Goal: Information Seeking & Learning: Learn about a topic

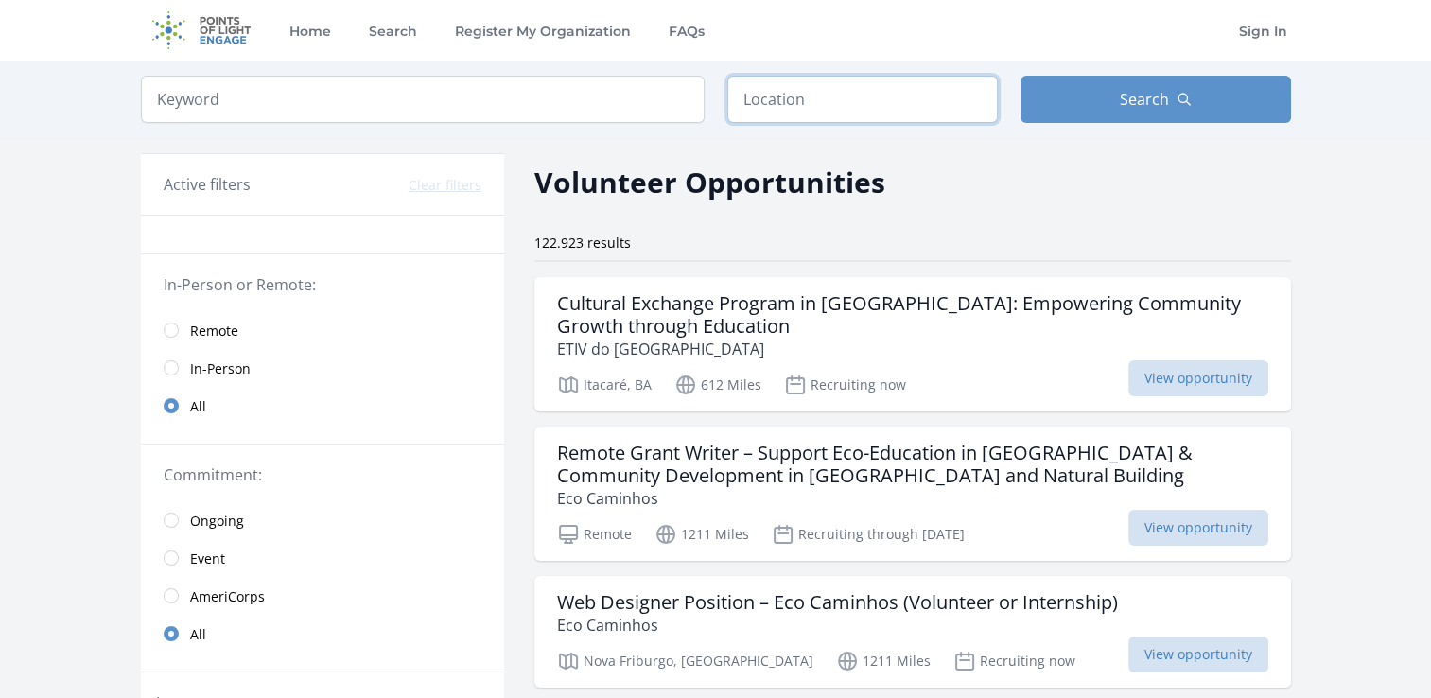
click at [858, 93] on input "text" at bounding box center [862, 99] width 271 height 47
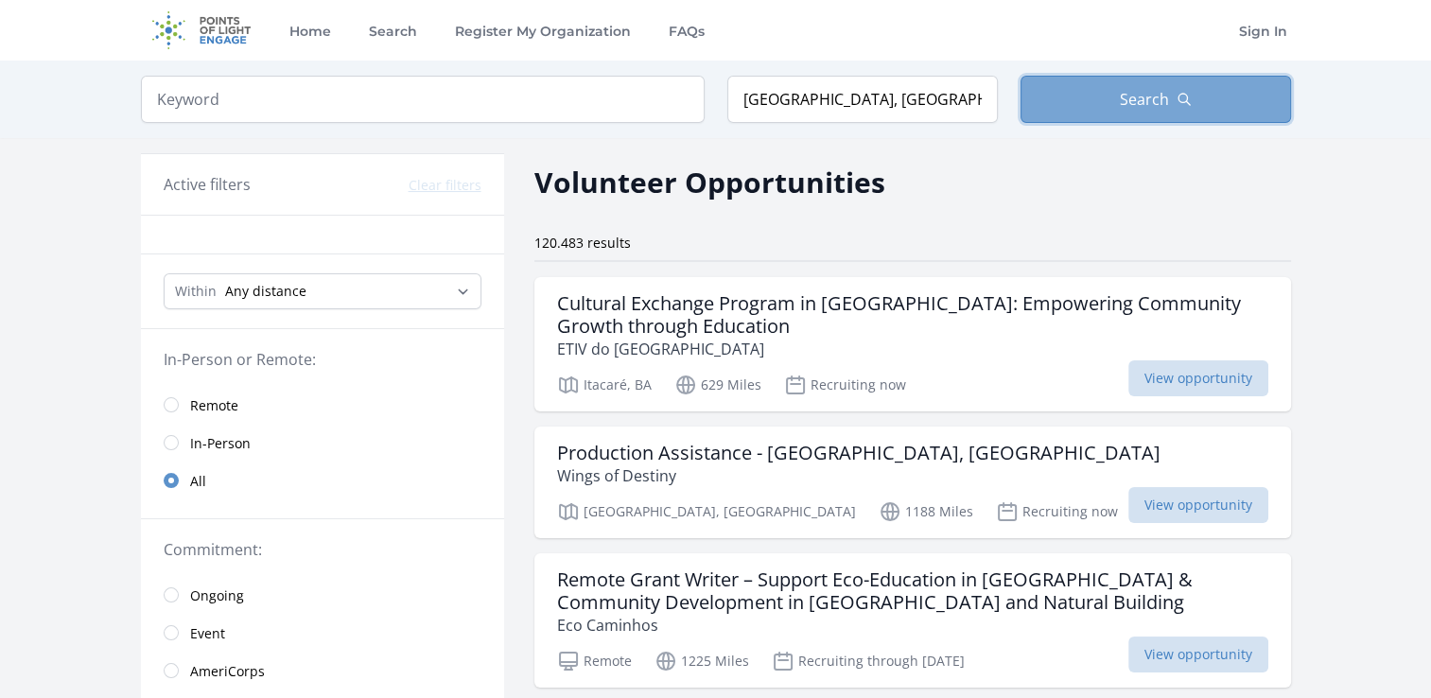
click at [1111, 107] on button "Search" at bounding box center [1156, 99] width 271 height 47
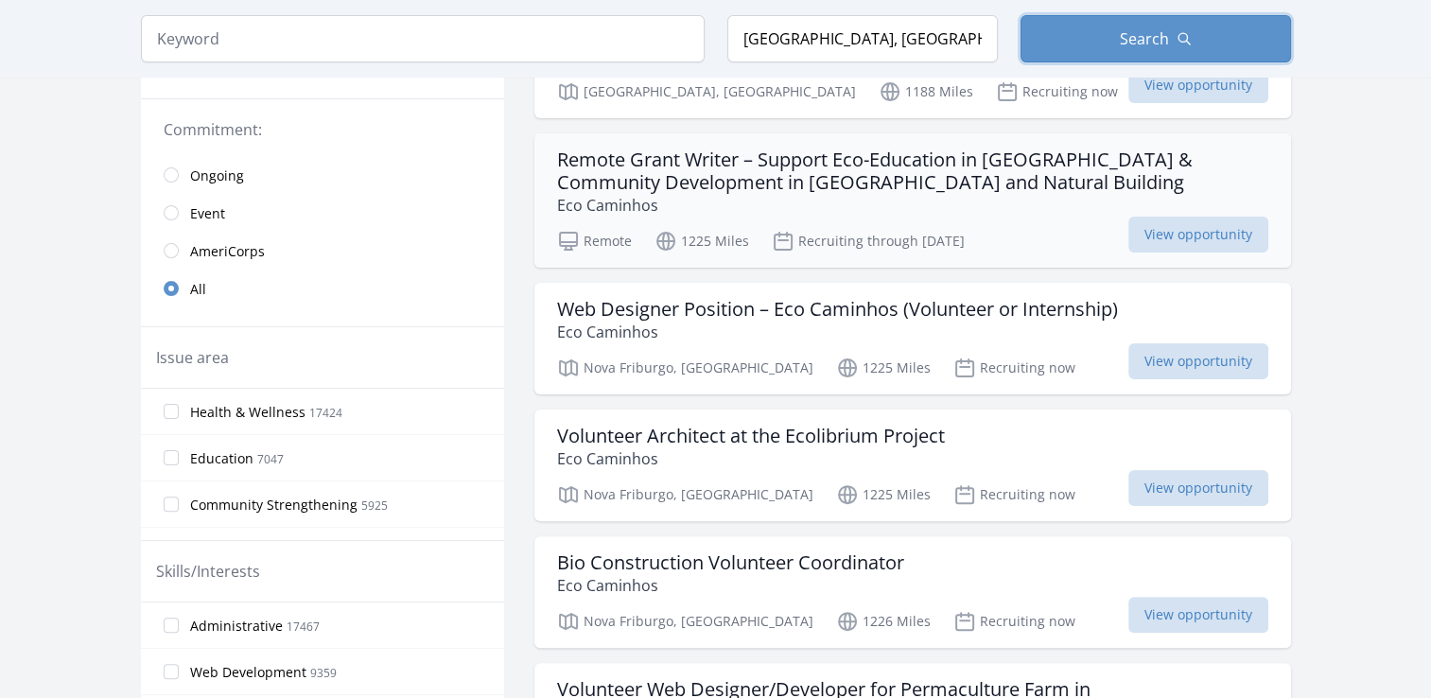
scroll to position [439, 0]
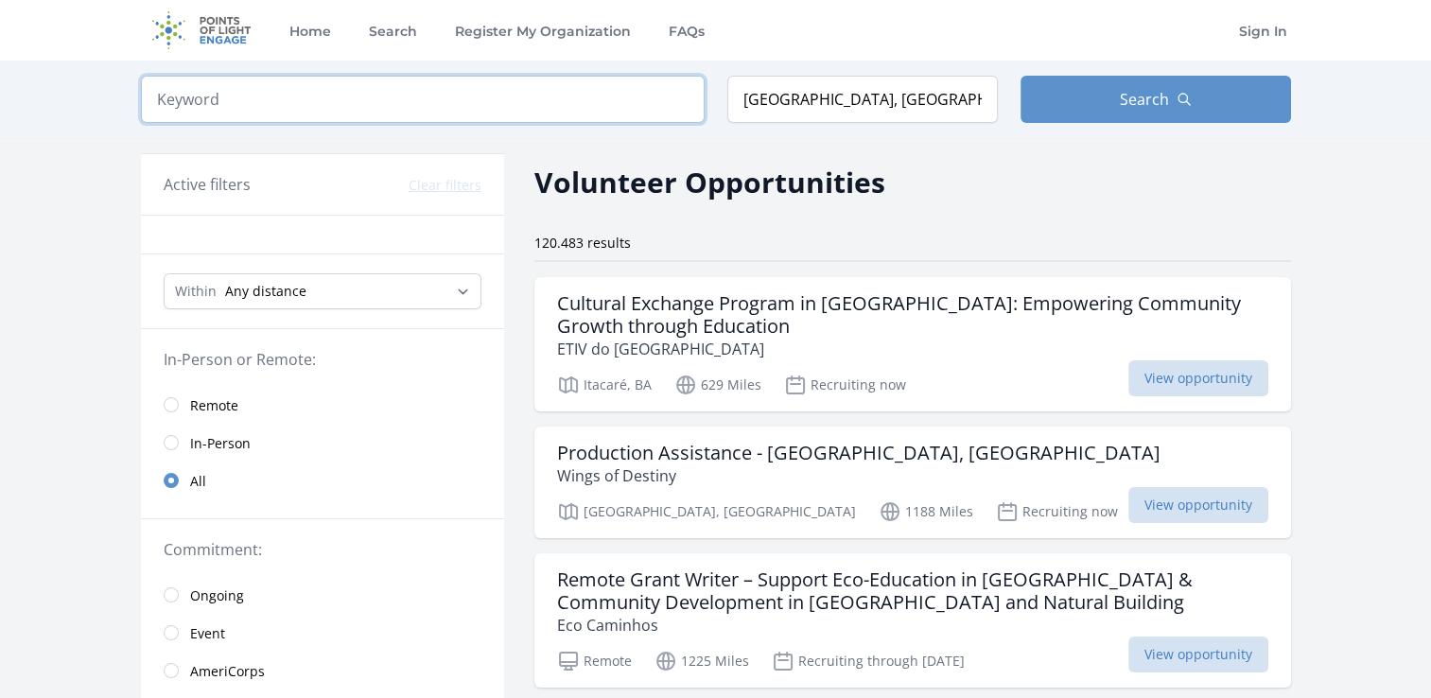
click at [507, 76] on input "search" at bounding box center [423, 99] width 564 height 47
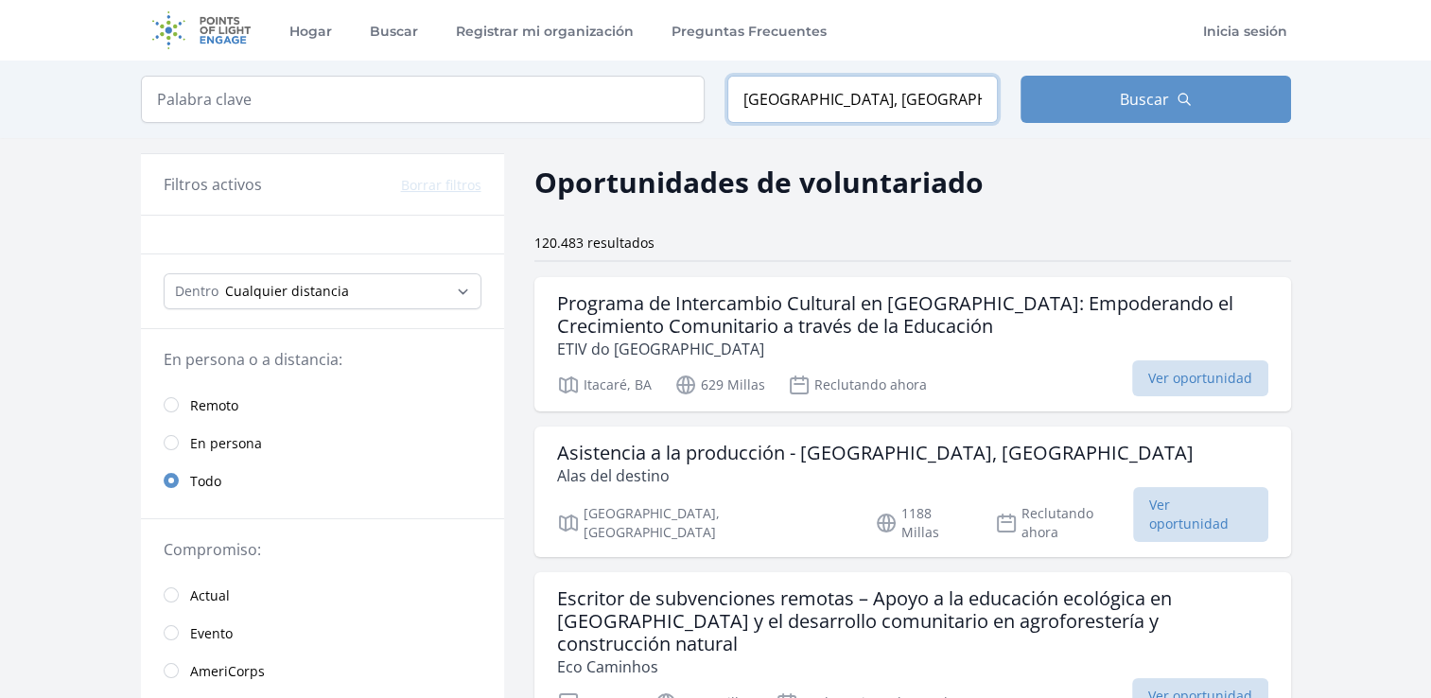
click at [967, 108] on input "[GEOGRAPHIC_DATA], [GEOGRAPHIC_DATA]" at bounding box center [862, 99] width 271 height 47
click at [1094, 108] on button "Buscar" at bounding box center [1156, 99] width 271 height 47
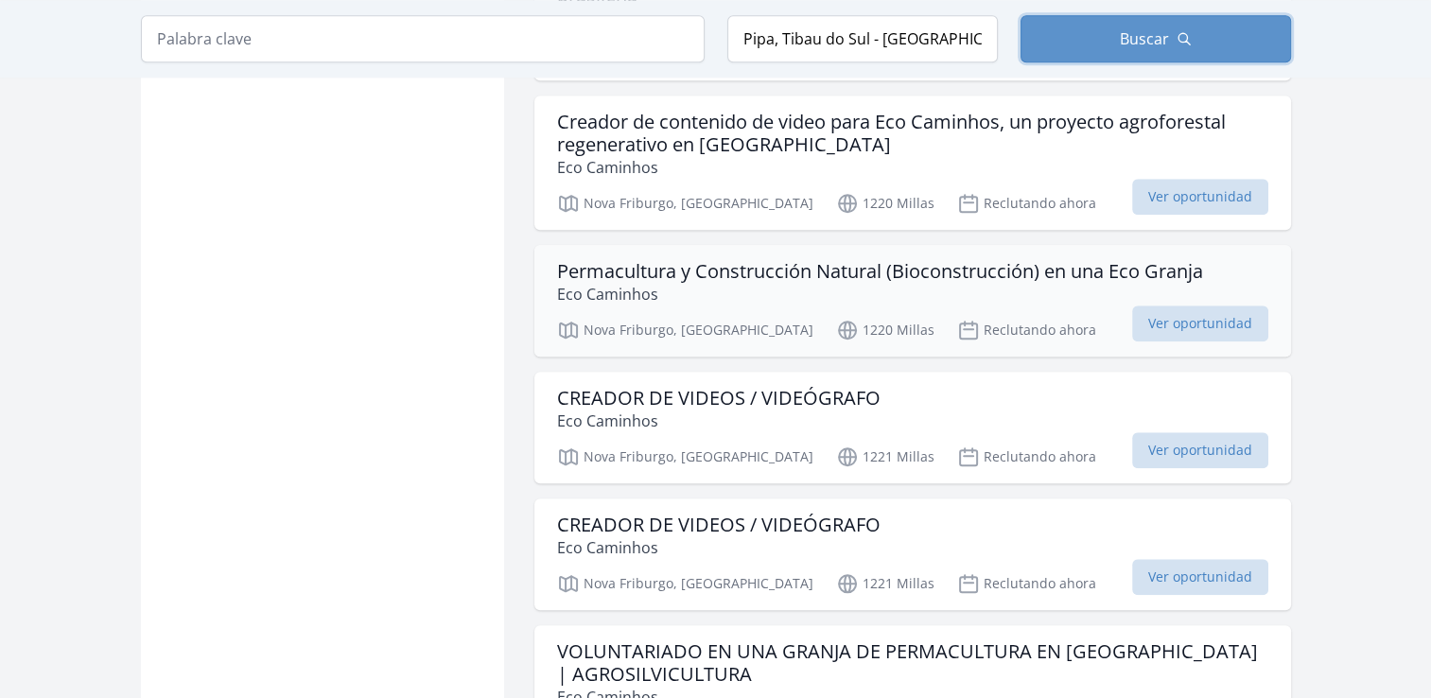
scroll to position [1645, 0]
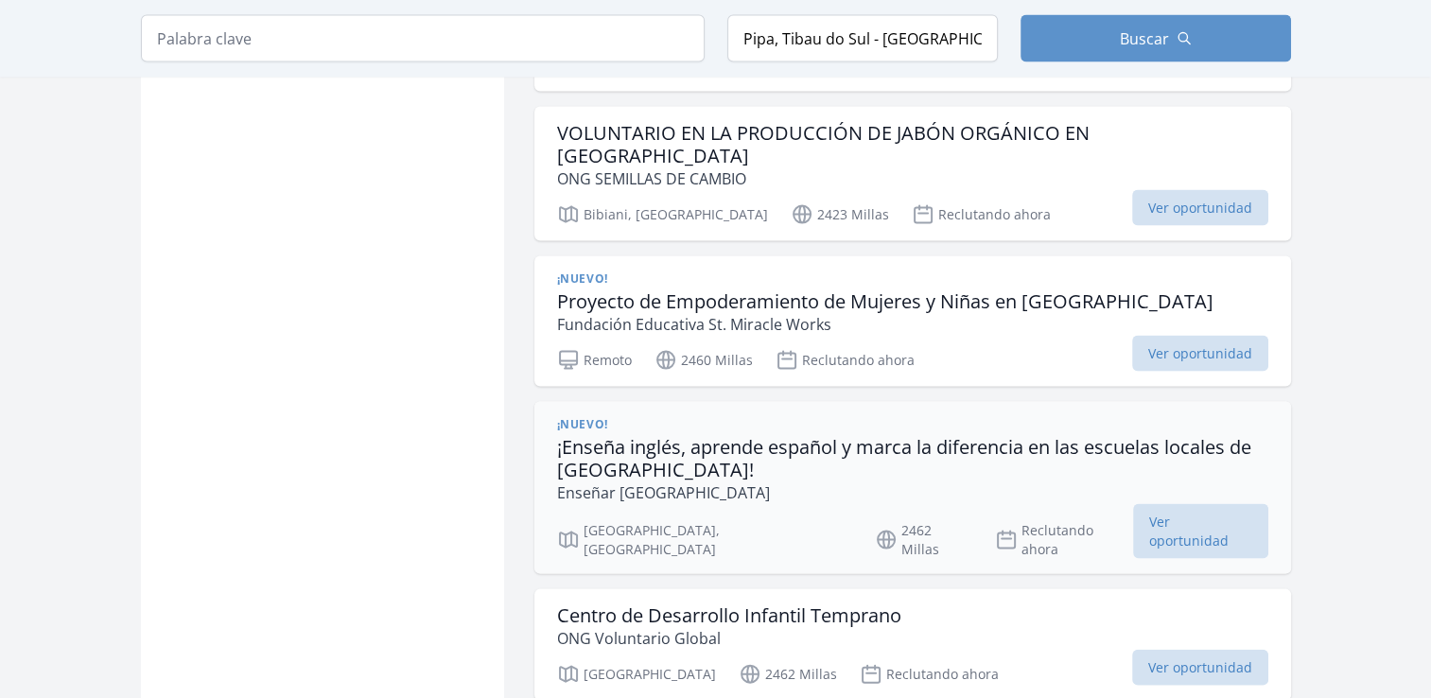
scroll to position [3870, 0]
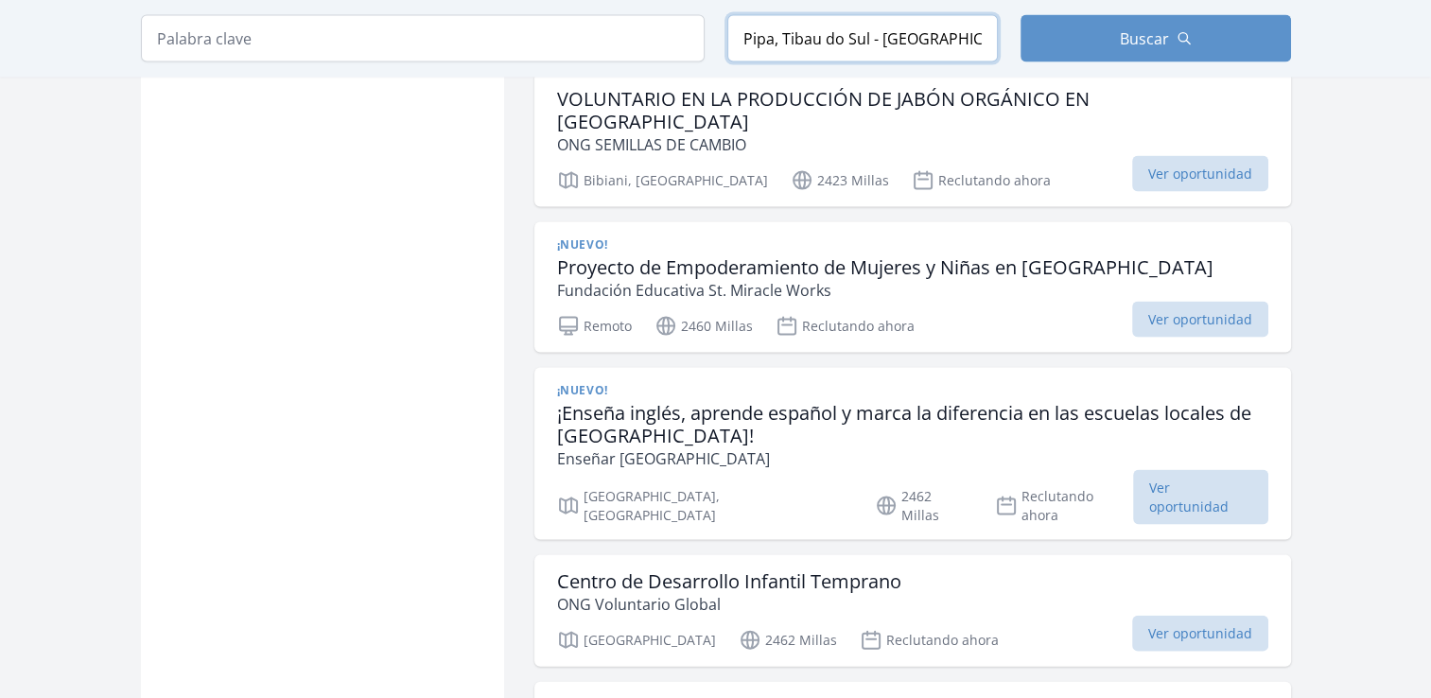
click at [791, 41] on input "Pipa, Tibau do Sul - [GEOGRAPHIC_DATA], [GEOGRAPHIC_DATA]" at bounding box center [862, 38] width 271 height 47
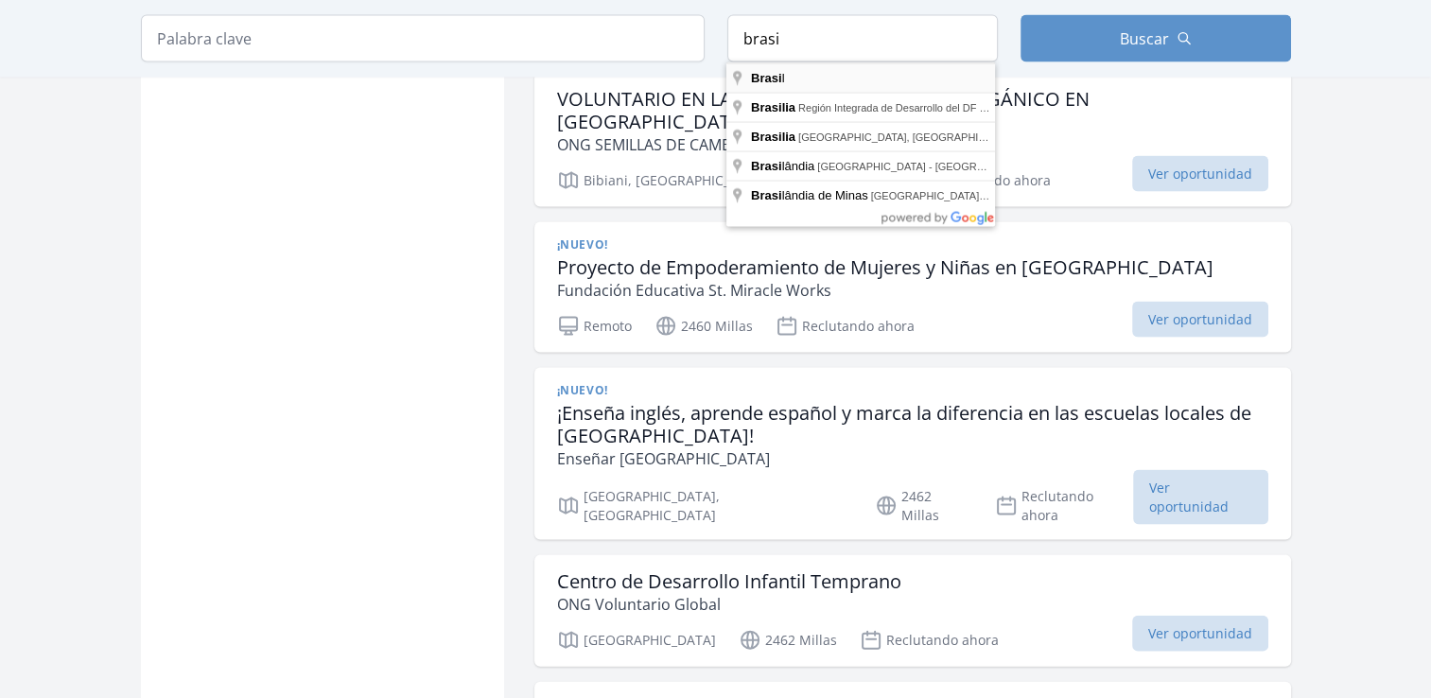
type input "[GEOGRAPHIC_DATA]"
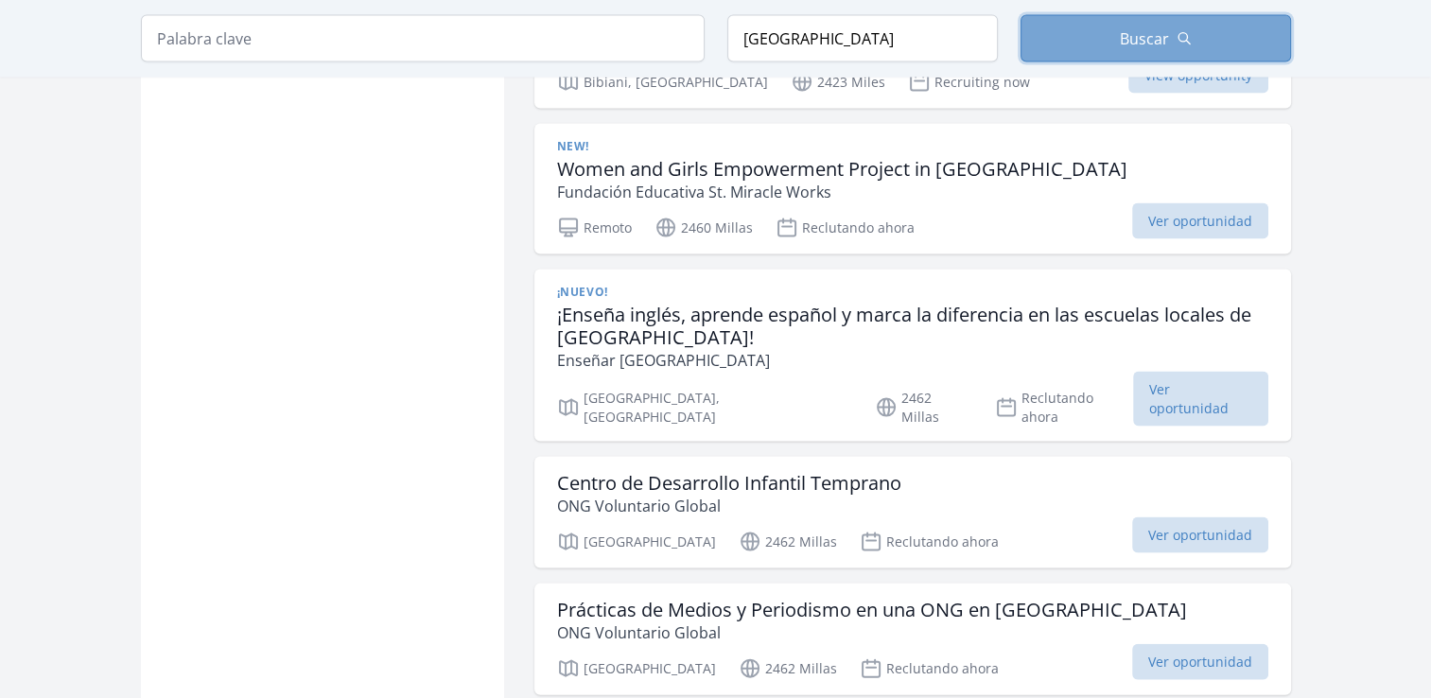
click at [1135, 36] on span "Buscar" at bounding box center [1144, 38] width 49 height 23
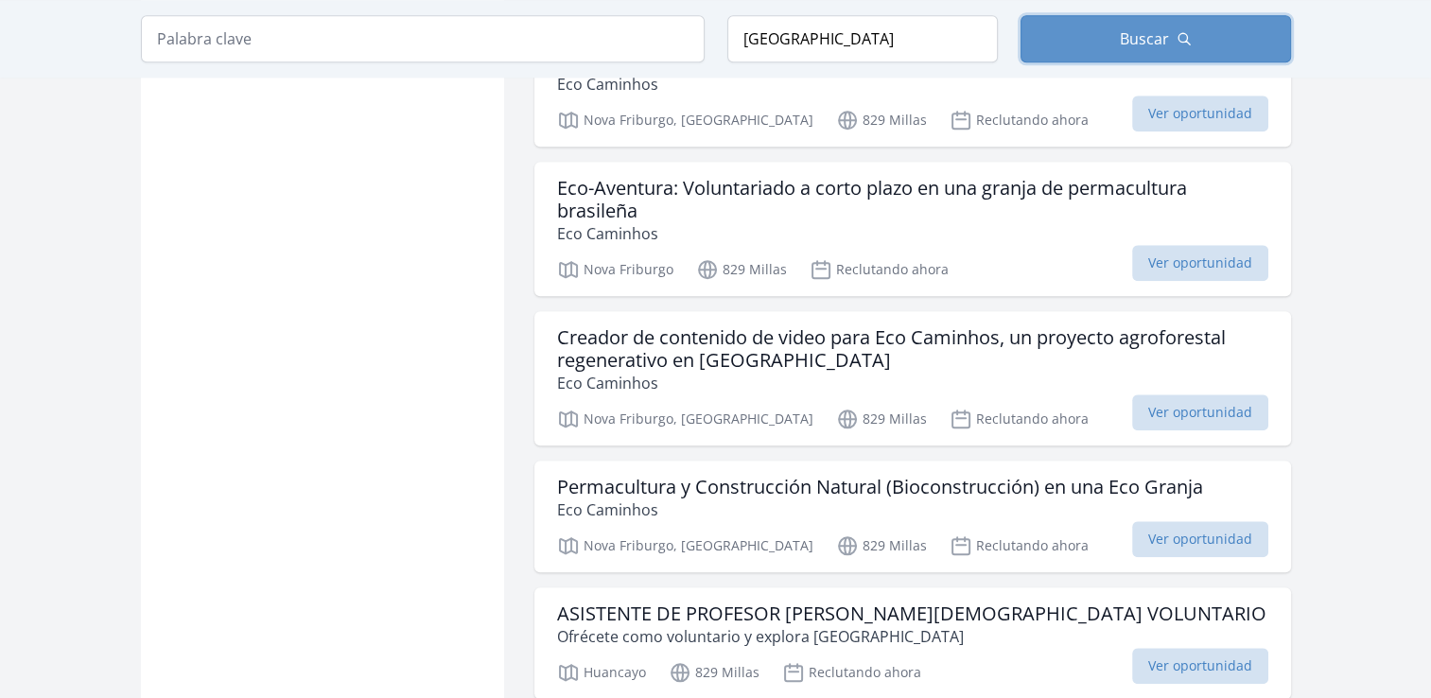
scroll to position [1873, 0]
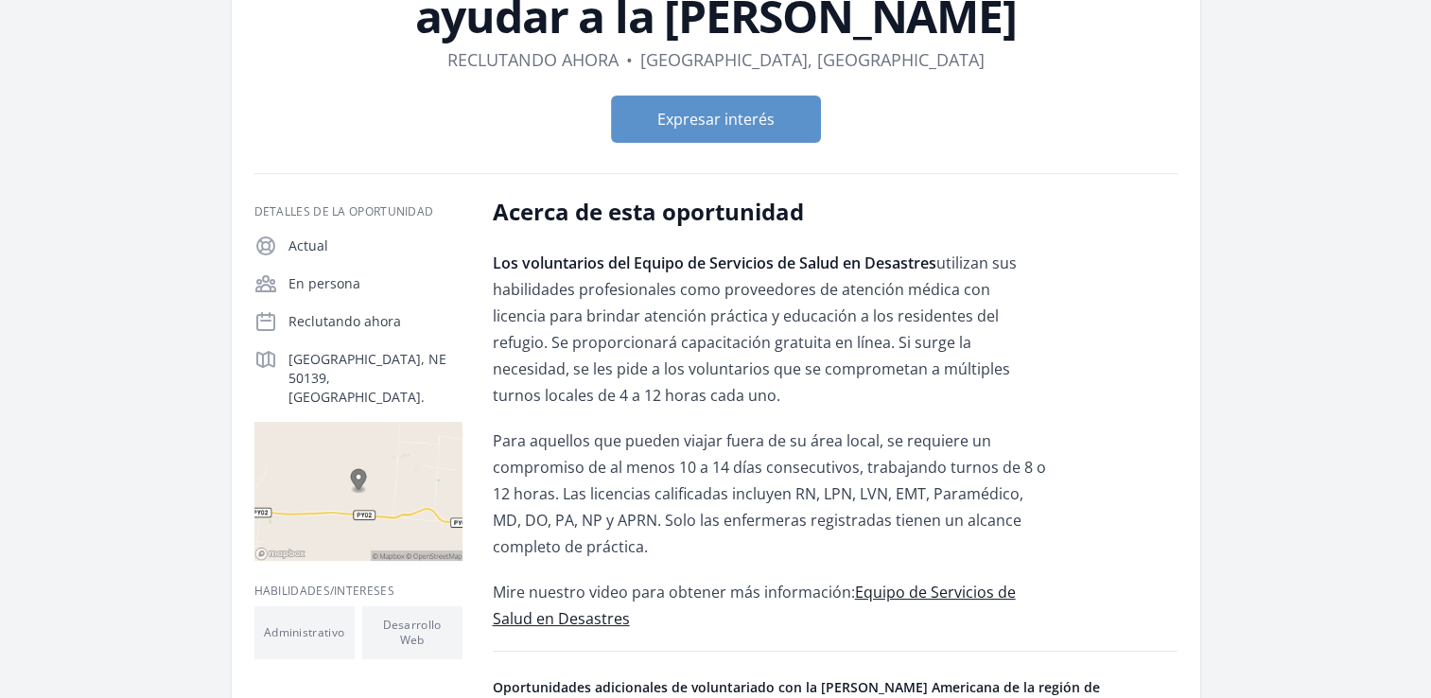
scroll to position [197, 0]
